Goal: Task Accomplishment & Management: Complete application form

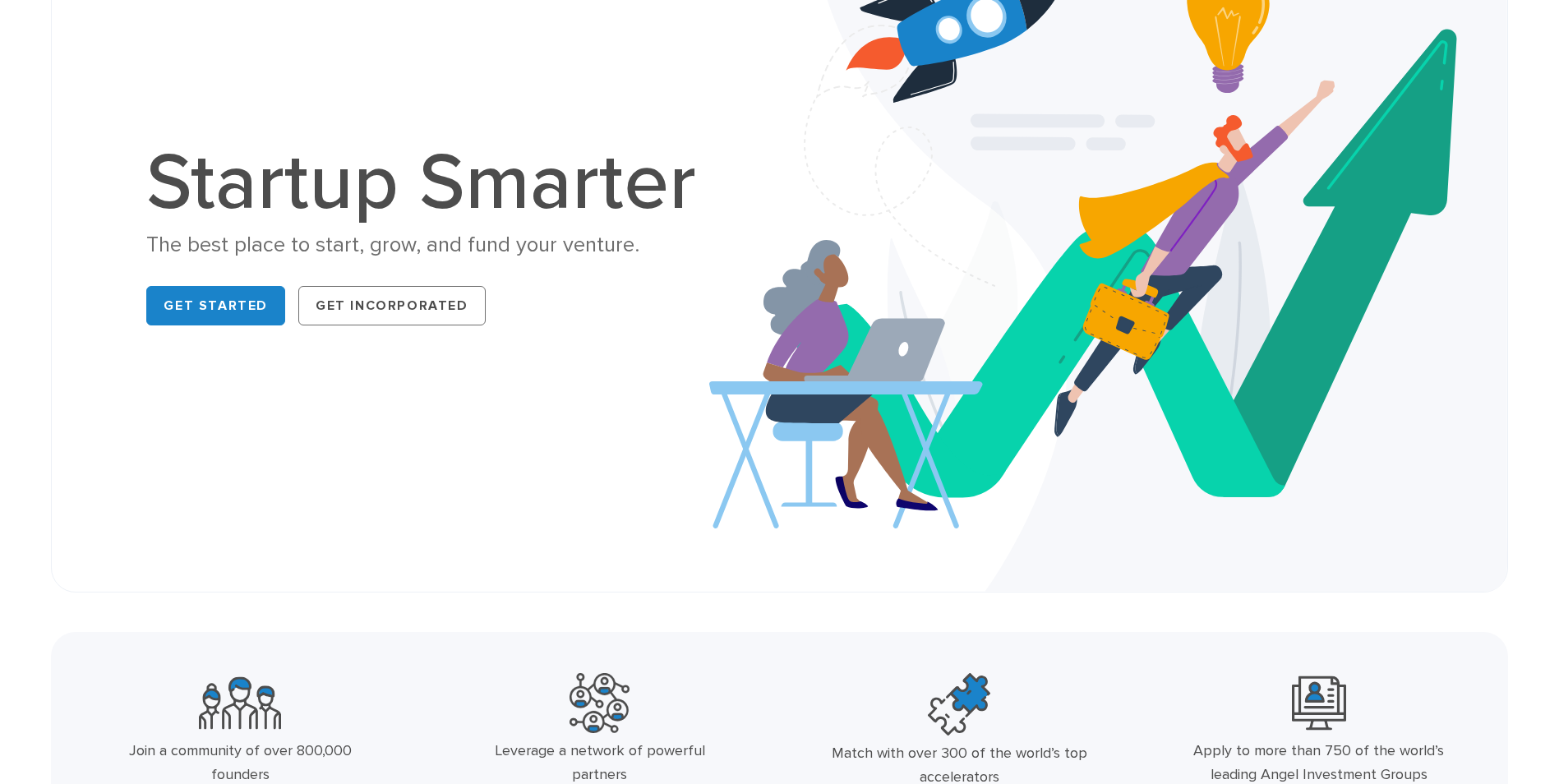
scroll to position [246, 0]
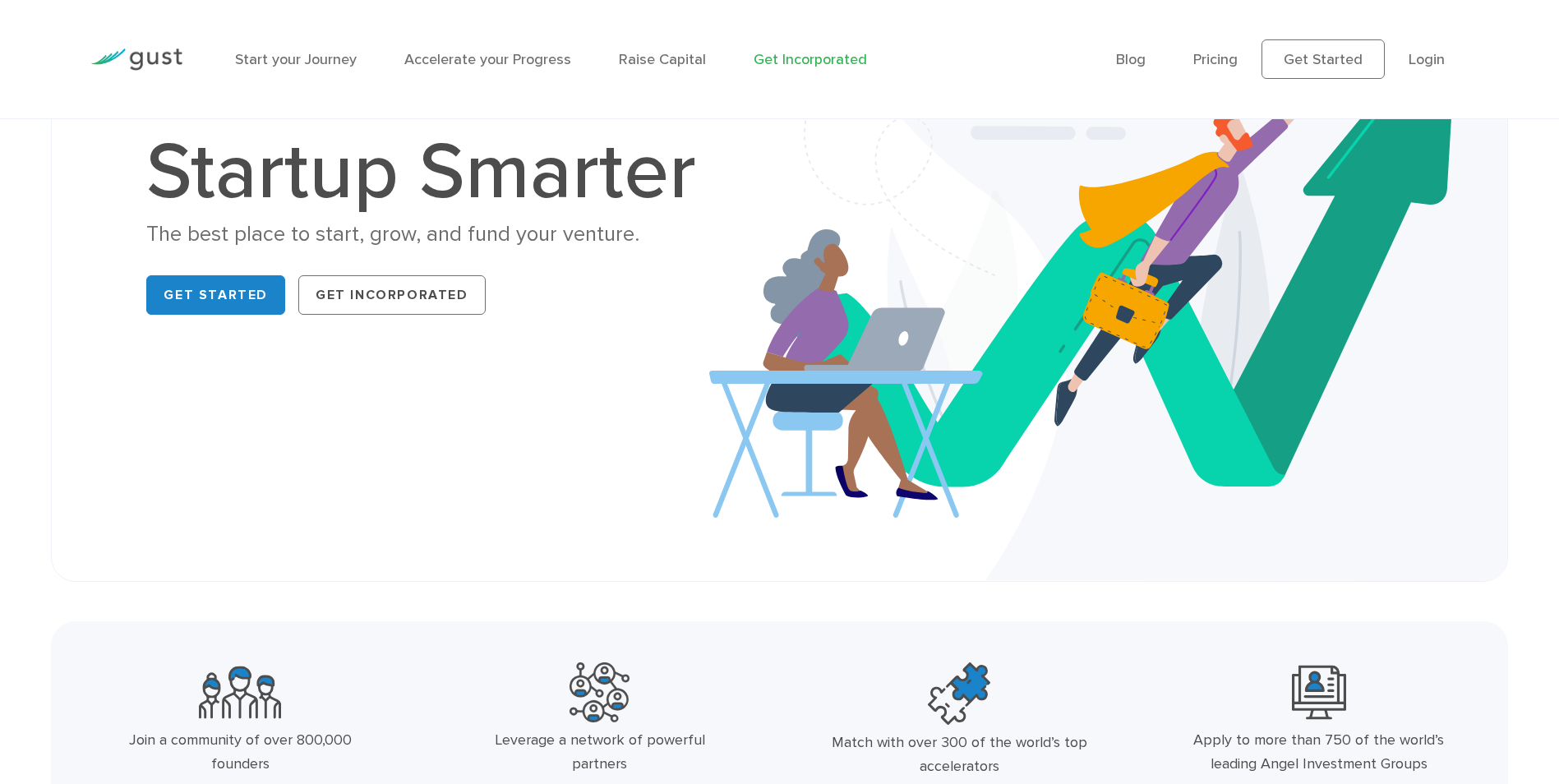
click at [792, 61] on link "Get Incorporated" at bounding box center [810, 60] width 113 height 17
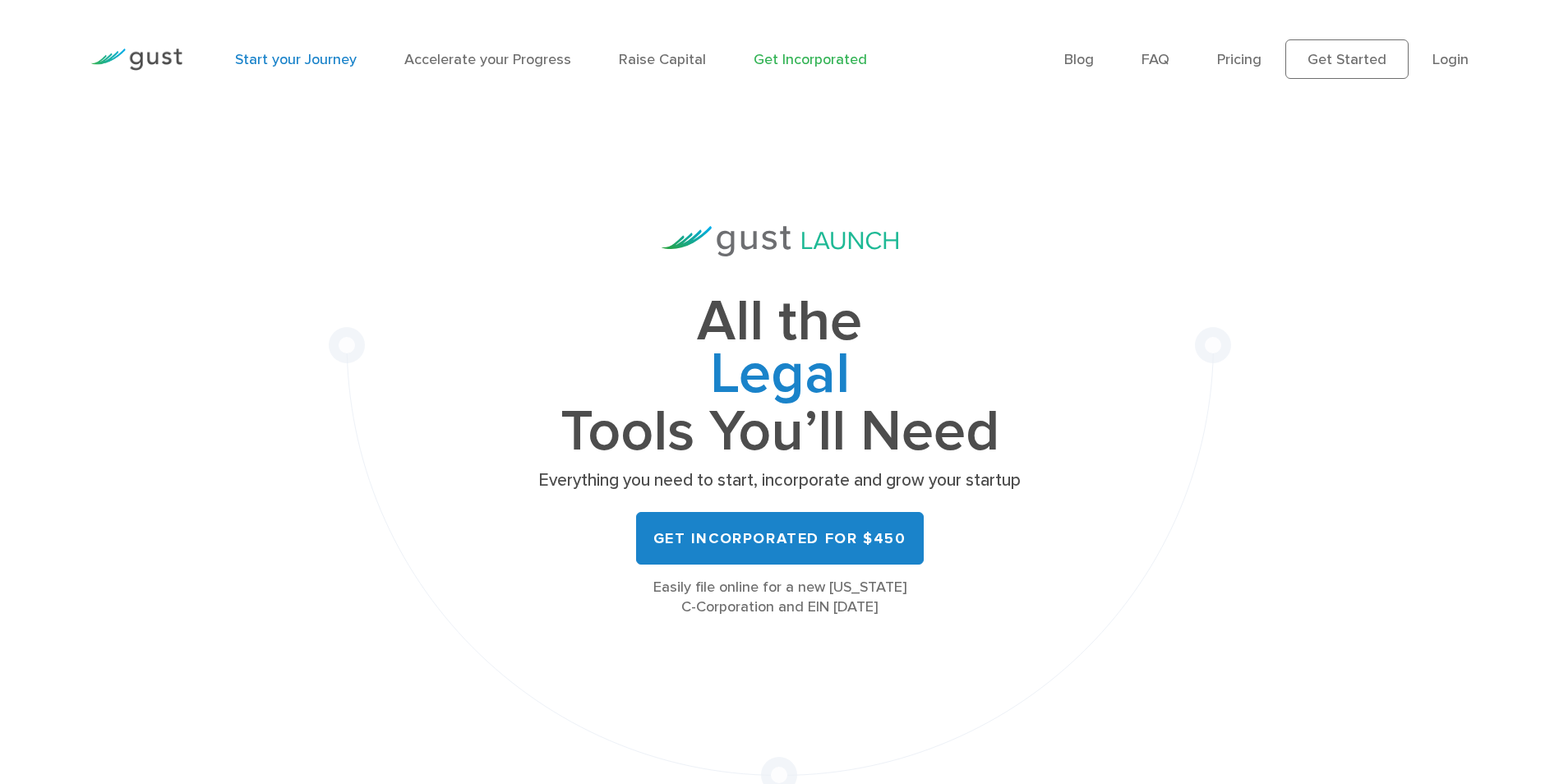
click at [282, 62] on link "Start your Journey" at bounding box center [296, 60] width 122 height 17
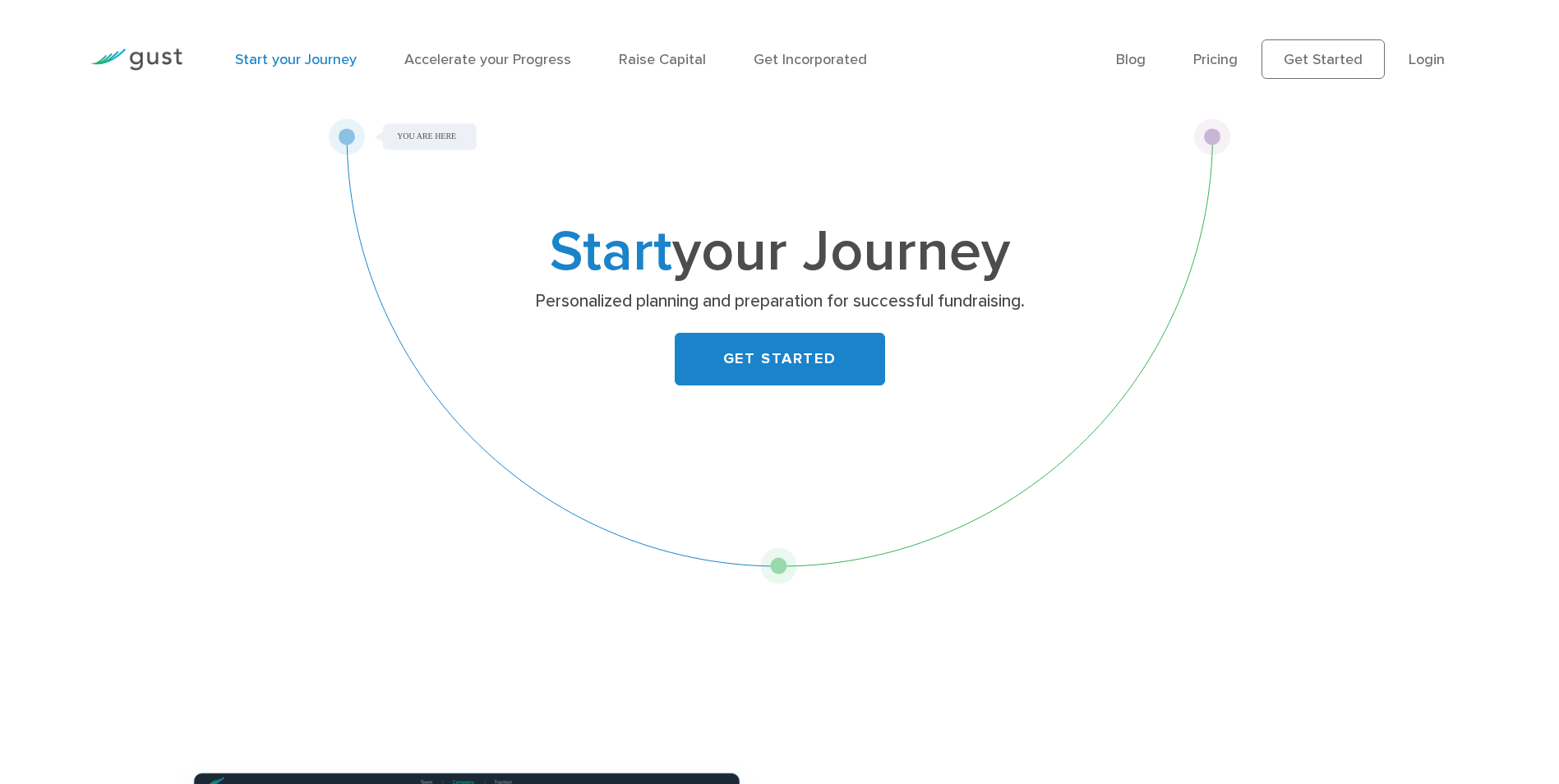
click at [164, 60] on img at bounding box center [137, 60] width 92 height 22
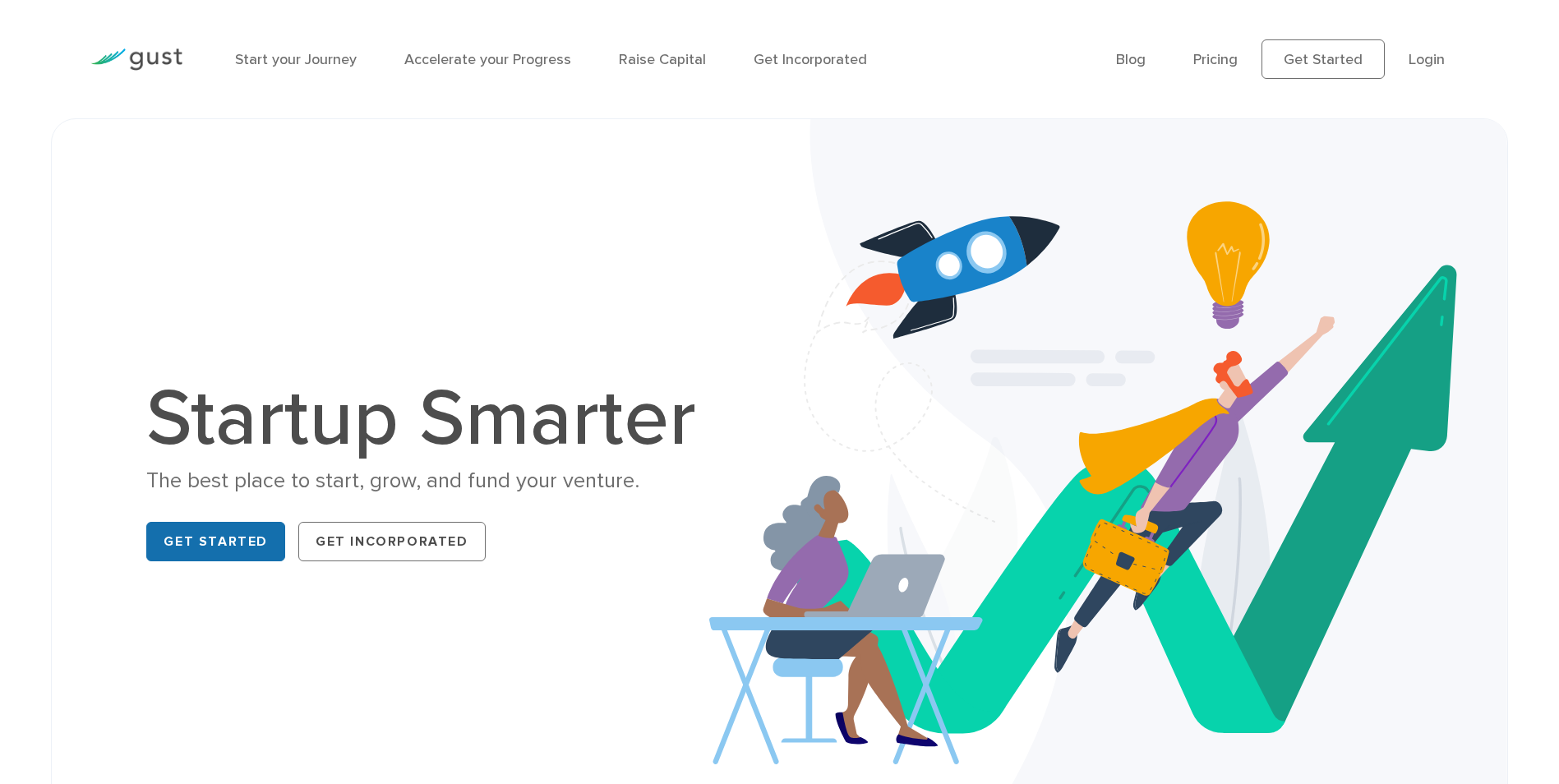
click at [247, 553] on link "Get Started" at bounding box center [216, 542] width 139 height 39
